Goal: Task Accomplishment & Management: Manage account settings

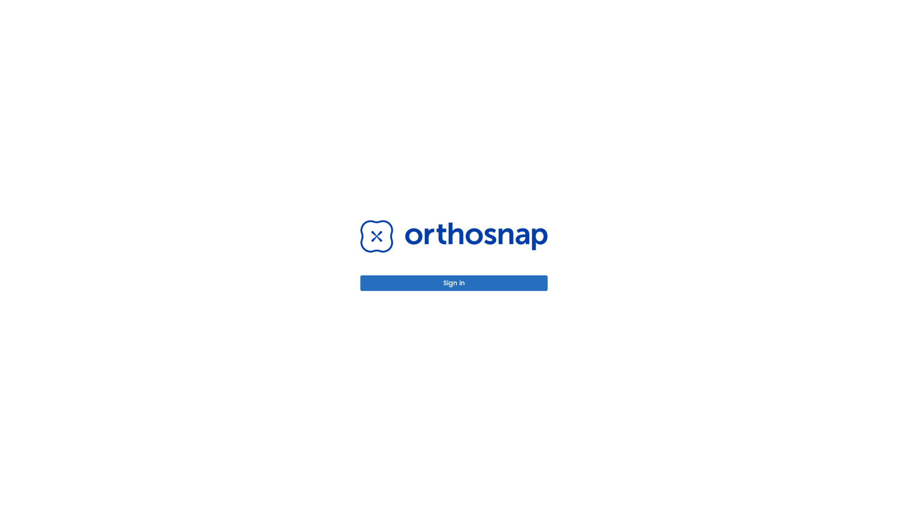
click at [454, 283] on button "Sign in" at bounding box center [454, 283] width 187 height 16
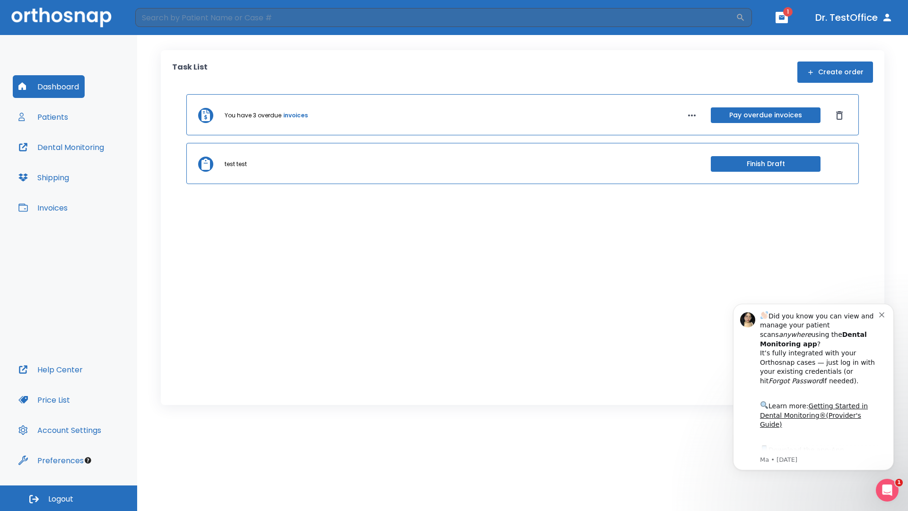
click at [69, 498] on span "Logout" at bounding box center [60, 499] width 25 height 10
